Goal: Task Accomplishment & Management: Complete application form

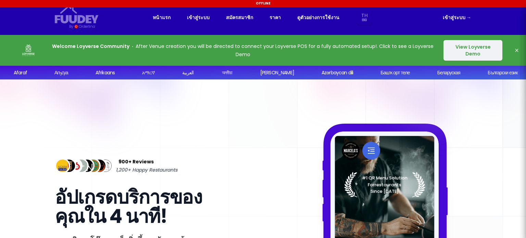
select select "th"
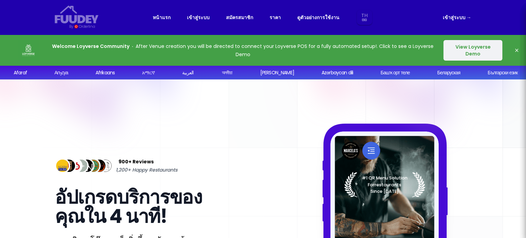
select select "th"
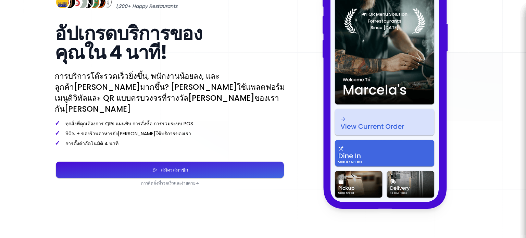
scroll to position [171, 0]
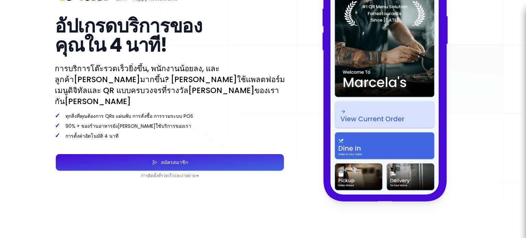
click at [180, 160] on div "สมัครสมาชิก" at bounding box center [173, 162] width 30 height 5
select select "th"
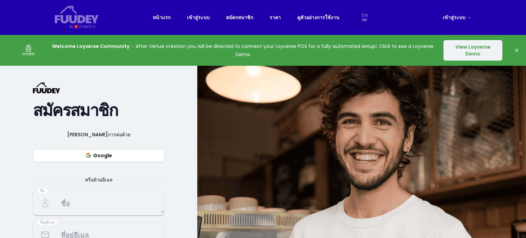
select select "th"
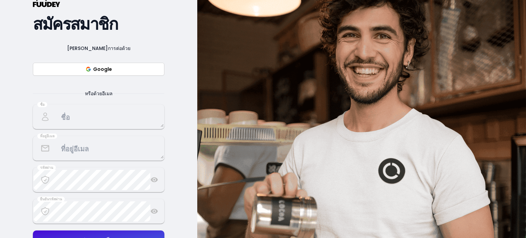
scroll to position [69, 0]
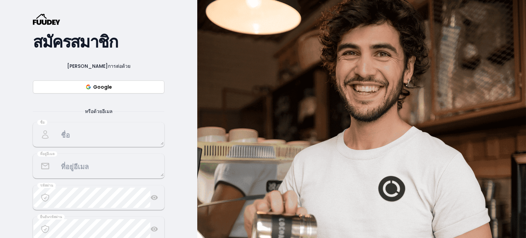
click at [109, 87] on button "Google" at bounding box center [99, 87] width 132 height 13
select select "th"
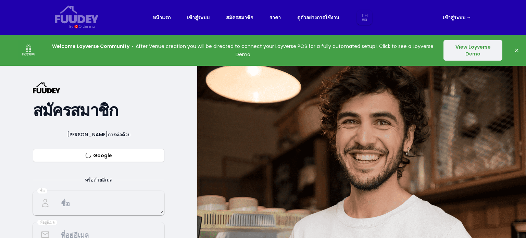
select select "th"
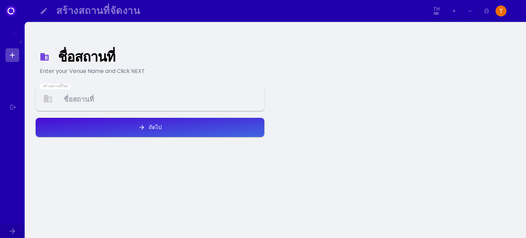
click at [503, 9] on img at bounding box center [501, 10] width 11 height 11
click at [153, 99] on Venue at bounding box center [150, 99] width 228 height 20
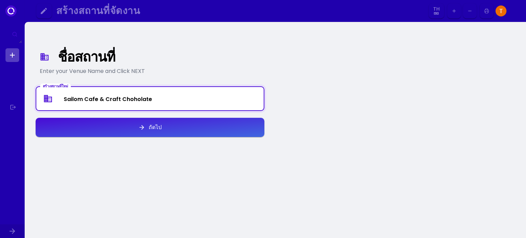
click at [133, 96] on Venue "Sailom Cafe & Craft Choholate" at bounding box center [150, 99] width 228 height 18
type Venue "Sailom Cafe & Craft Chocolate"
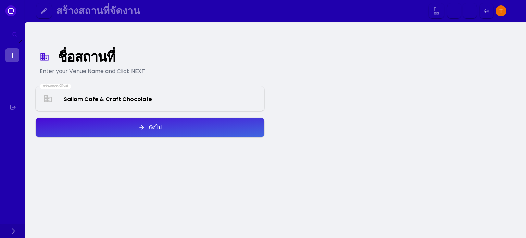
click at [147, 120] on button "ถัดไป" at bounding box center [150, 127] width 229 height 19
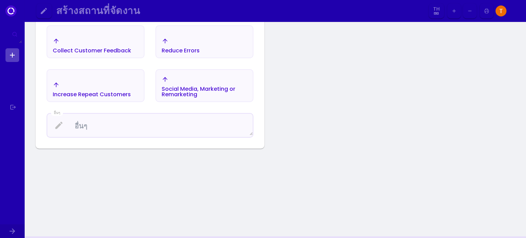
scroll to position [285, 0]
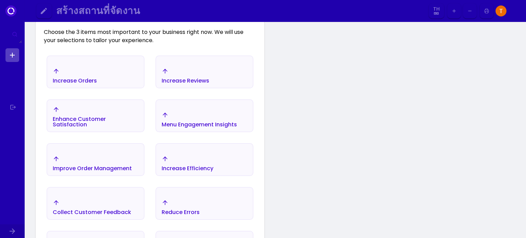
click at [94, 75] on div "Increase Orders" at bounding box center [75, 76] width 44 height 16
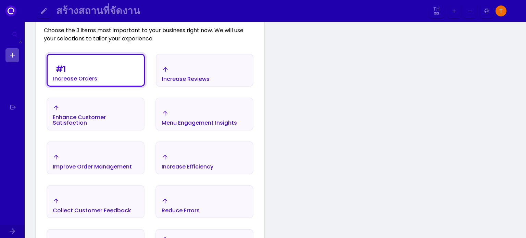
scroll to position [114, 0]
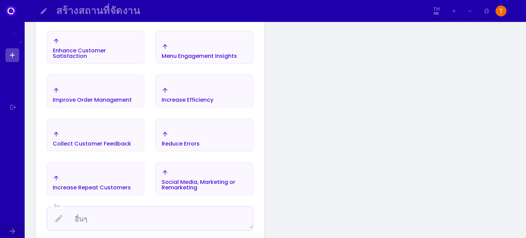
click at [228, 90] on div "Increase Efficiency" at bounding box center [204, 95] width 97 height 24
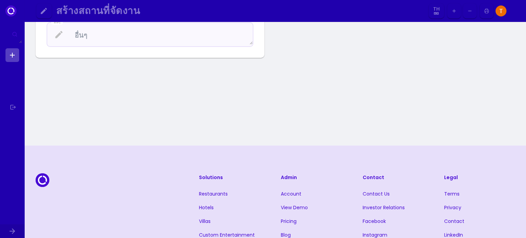
scroll to position [223, 0]
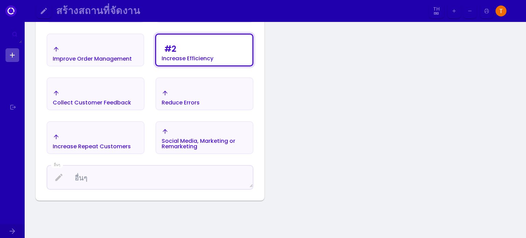
click at [202, 111] on div "# 1 Increase Orders Increase Reviews Enhance Customer Satisfaction Menu Engagem…" at bounding box center [150, 67] width 212 height 249
drag, startPoint x: 201, startPoint y: 135, endPoint x: 199, endPoint y: 119, distance: 16.2
click at [200, 133] on div "Social Media, Marketing or Remarketing" at bounding box center [205, 138] width 86 height 21
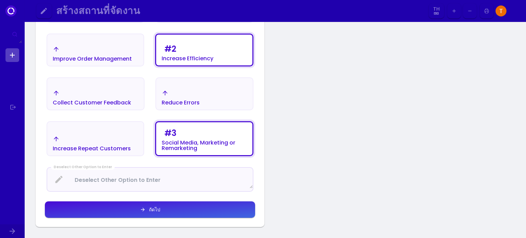
click at [202, 102] on div "Reduce Errors" at bounding box center [204, 98] width 97 height 24
click at [208, 128] on div "# 3 Social Media, Marketing or Remarketing" at bounding box center [204, 138] width 85 height 25
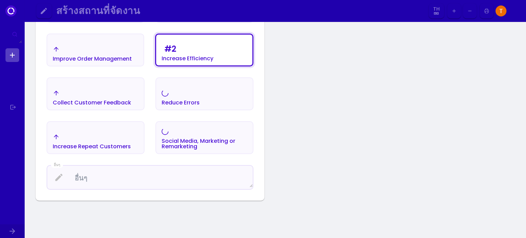
click at [208, 106] on div "Reduce Errors" at bounding box center [204, 98] width 97 height 24
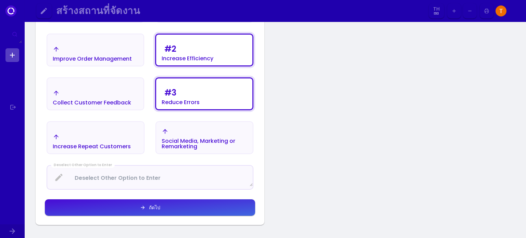
click at [212, 100] on div "# 3 Reduce Errors" at bounding box center [204, 95] width 96 height 27
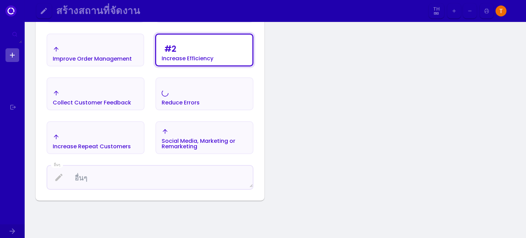
click at [199, 96] on div "Reduce Errors" at bounding box center [181, 98] width 38 height 16
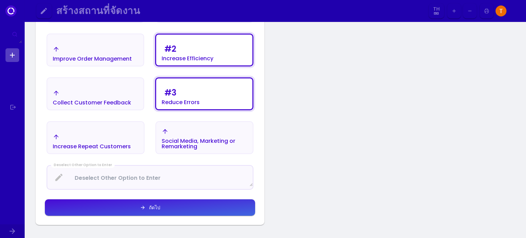
click at [215, 149] on div "Social Media, Marketing or Remarketing" at bounding box center [205, 143] width 86 height 11
click at [205, 126] on div "Social Media, Marketing or Remarketing" at bounding box center [204, 138] width 97 height 29
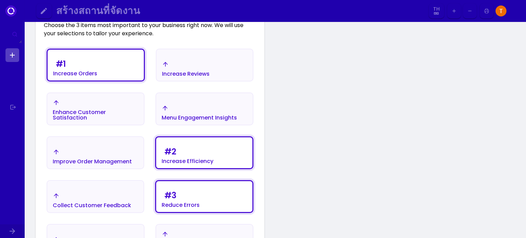
scroll to position [292, 0]
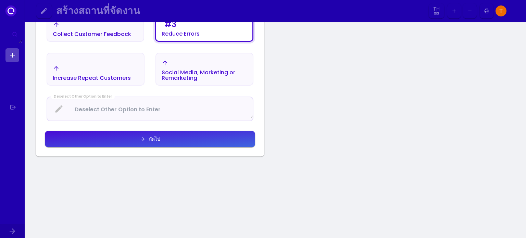
click at [186, 140] on button "ถัดไป" at bounding box center [150, 139] width 210 height 16
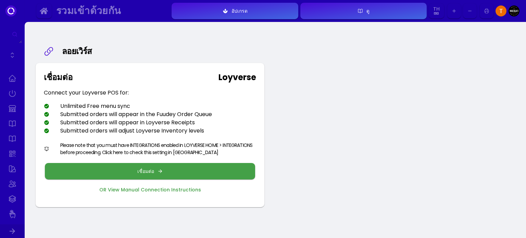
click at [164, 172] on button "เชื่อมต่อ" at bounding box center [150, 171] width 210 height 16
